Goal: Task Accomplishment & Management: Manage account settings

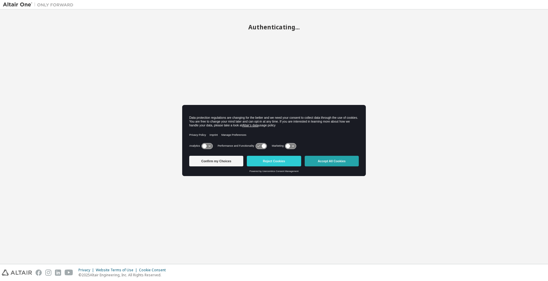
click at [319, 159] on button "Accept All Cookies" at bounding box center [331, 161] width 54 height 11
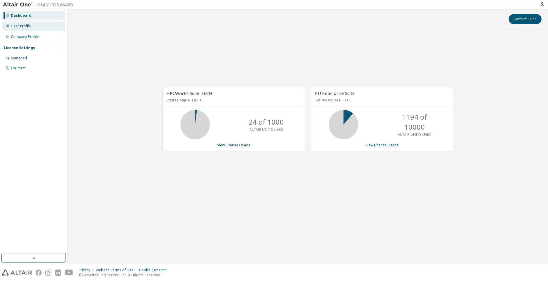
click at [41, 26] on div "User Profile" at bounding box center [33, 25] width 63 height 9
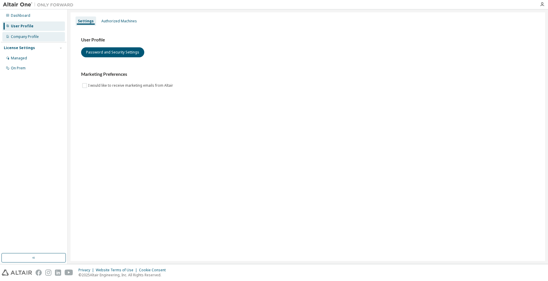
click at [45, 39] on div "Company Profile" at bounding box center [33, 36] width 63 height 9
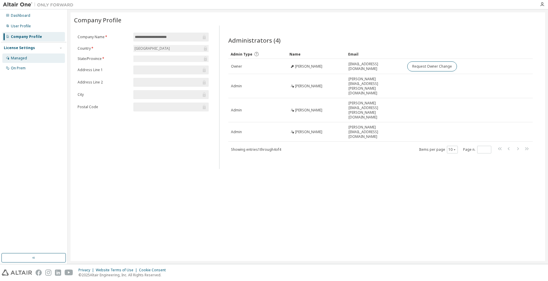
click at [43, 60] on div "Managed" at bounding box center [33, 57] width 63 height 9
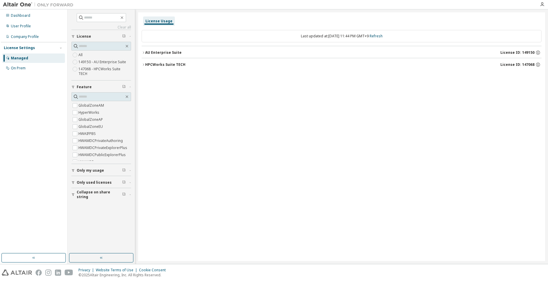
click at [143, 53] on icon "button" at bounding box center [144, 53] width 4 height 4
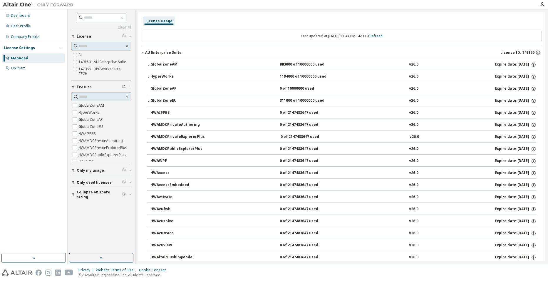
click at [144, 52] on icon "button" at bounding box center [144, 53] width 4 height 4
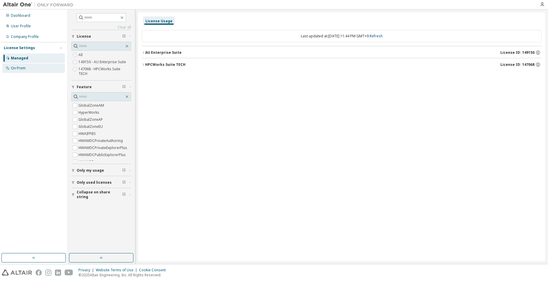
click at [22, 70] on div "On Prem" at bounding box center [18, 68] width 15 height 5
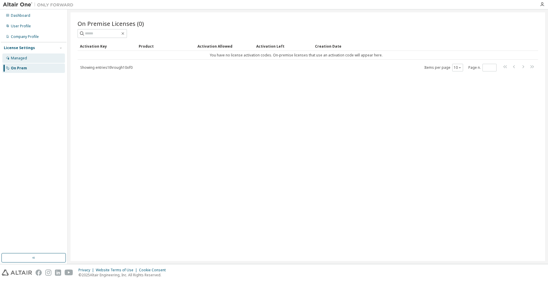
click at [31, 57] on div "Managed" at bounding box center [33, 57] width 63 height 9
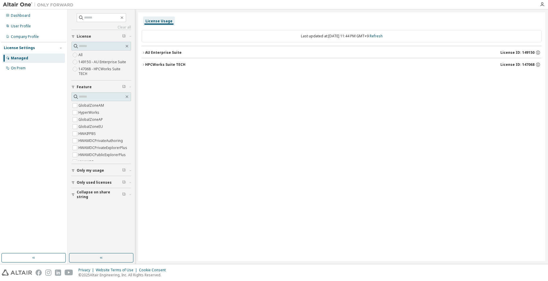
click at [143, 65] on icon "button" at bounding box center [144, 65] width 4 height 4
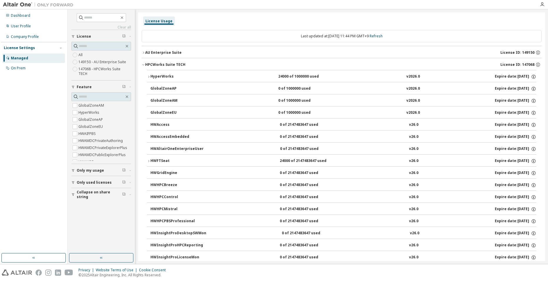
click at [144, 54] on button "AU Enterprise Suite License ID: 149150" at bounding box center [342, 52] width 400 height 13
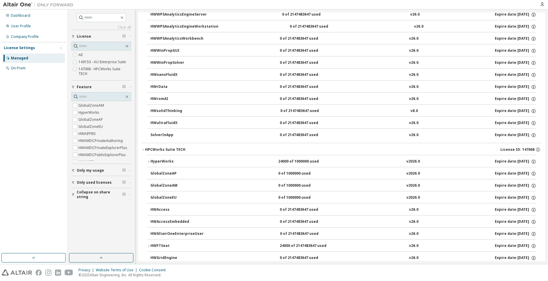
scroll to position [3993, 0]
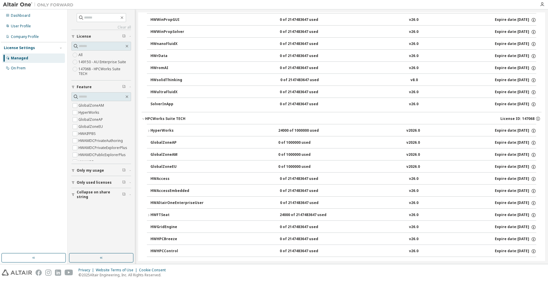
click at [107, 180] on span "Only used licenses" at bounding box center [94, 182] width 35 height 5
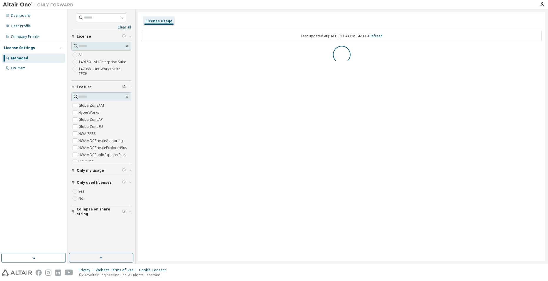
scroll to position [0, 0]
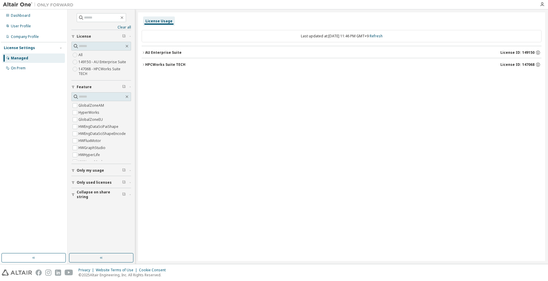
click at [144, 67] on button "HPCWorks Suite TECH License ID: 147068" at bounding box center [342, 64] width 400 height 13
click at [148, 92] on button "HWFTSeat 24000 of 2147483647 used v26.0 Expire date: 2025-10-11" at bounding box center [341, 88] width 389 height 13
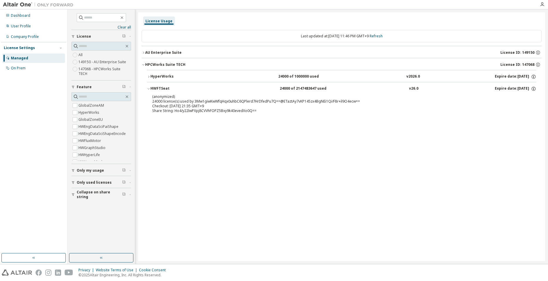
click at [148, 76] on icon "button" at bounding box center [149, 77] width 4 height 4
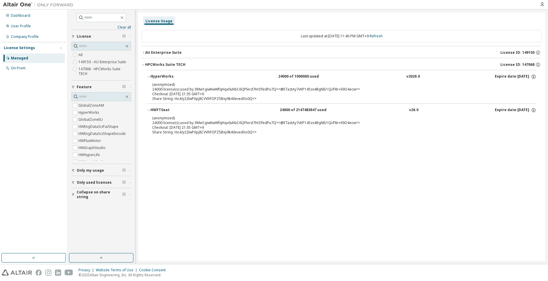
click at [146, 54] on div "AU Enterprise Suite" at bounding box center [163, 52] width 36 height 5
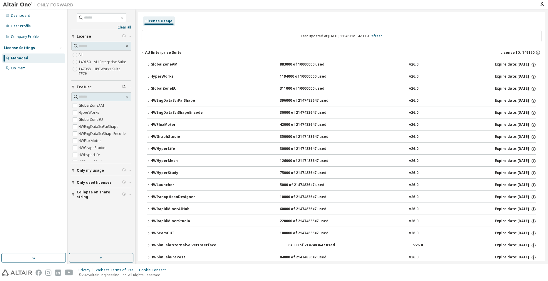
click at [149, 137] on icon "button" at bounding box center [149, 137] width 4 height 4
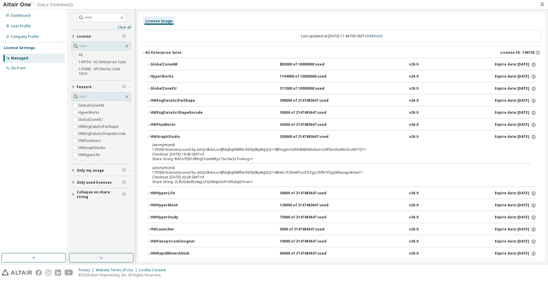
click at [149, 134] on button "HWGraphStudio 350000 of 2147483647 used v26.0 Expire date: 2025-11-23" at bounding box center [341, 136] width 389 height 13
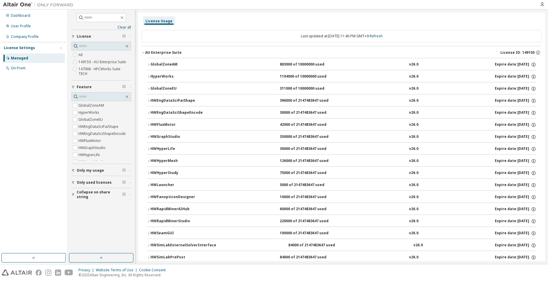
click at [152, 218] on div "HWRapidMinerStudio" at bounding box center [176, 220] width 53 height 5
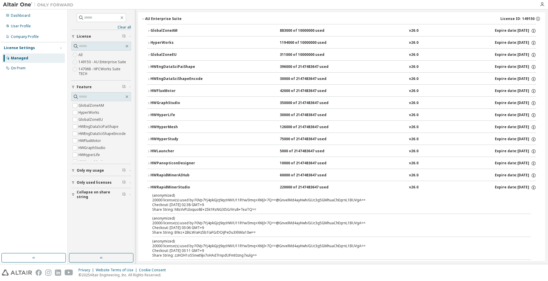
scroll to position [59, 0]
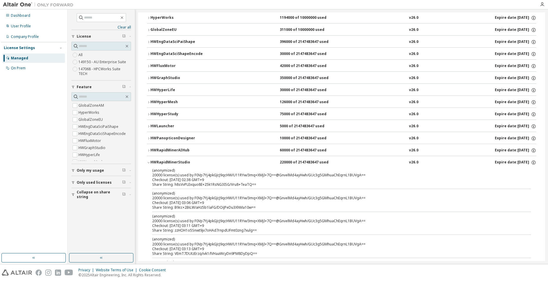
click at [23, 3] on img at bounding box center [39, 5] width 73 height 6
click at [20, 8] on div at bounding box center [38, 4] width 76 height 9
click at [30, 16] on div "Dashboard" at bounding box center [33, 15] width 63 height 9
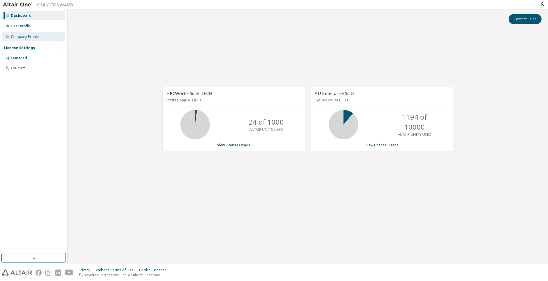
click at [36, 40] on div "Company Profile" at bounding box center [33, 36] width 63 height 9
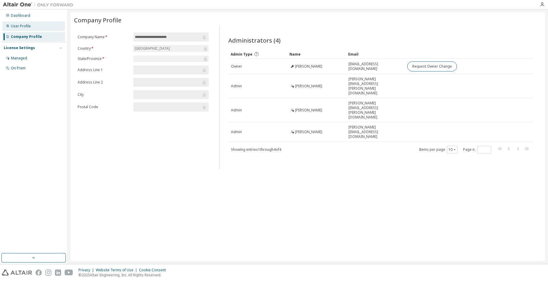
click at [32, 29] on div "User Profile" at bounding box center [33, 25] width 63 height 9
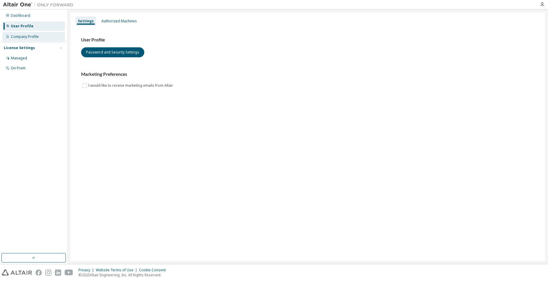
click at [33, 38] on div "Company Profile" at bounding box center [25, 36] width 28 height 5
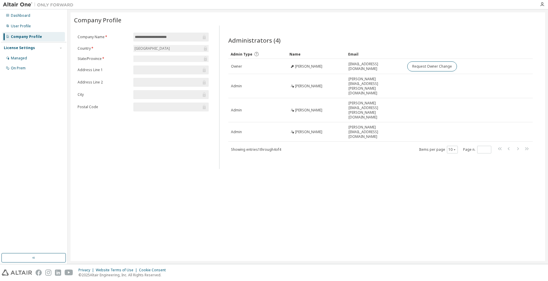
click at [11, 2] on img at bounding box center [39, 5] width 73 height 6
